Goal: Task Accomplishment & Management: Manage account settings

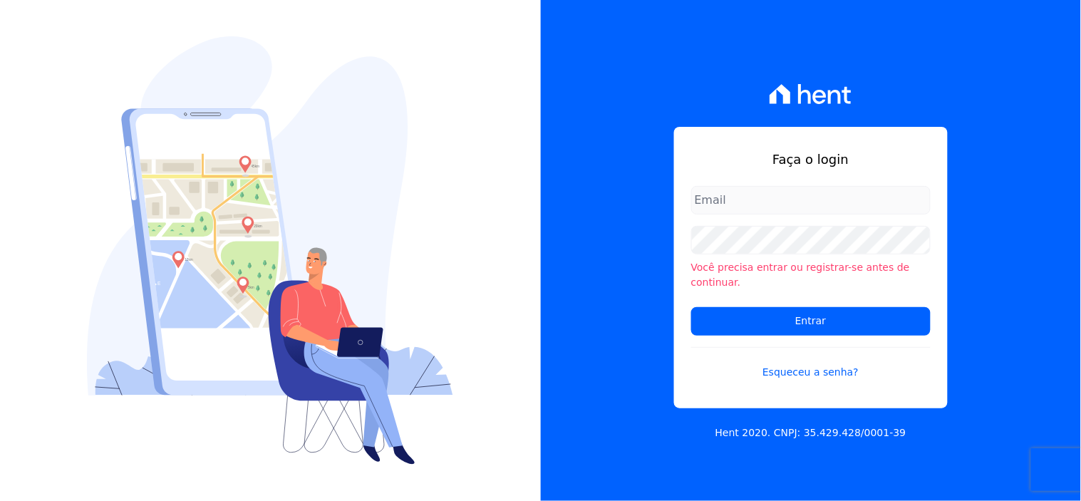
click at [722, 205] on input "email" at bounding box center [810, 200] width 239 height 28
click at [715, 207] on input "email" at bounding box center [810, 200] width 239 height 28
type input "[EMAIL_ADDRESS][DOMAIN_NAME]"
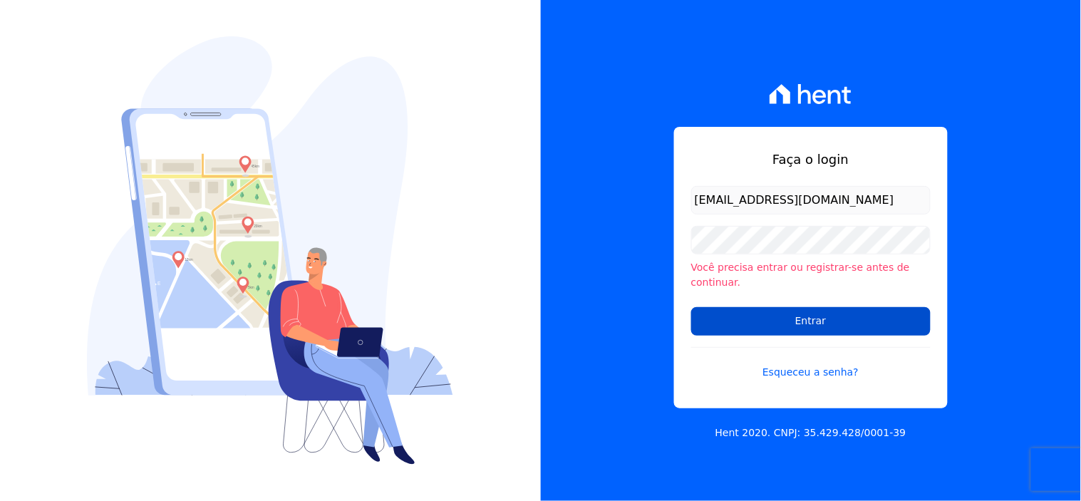
click at [798, 317] on input "Entrar" at bounding box center [810, 321] width 239 height 28
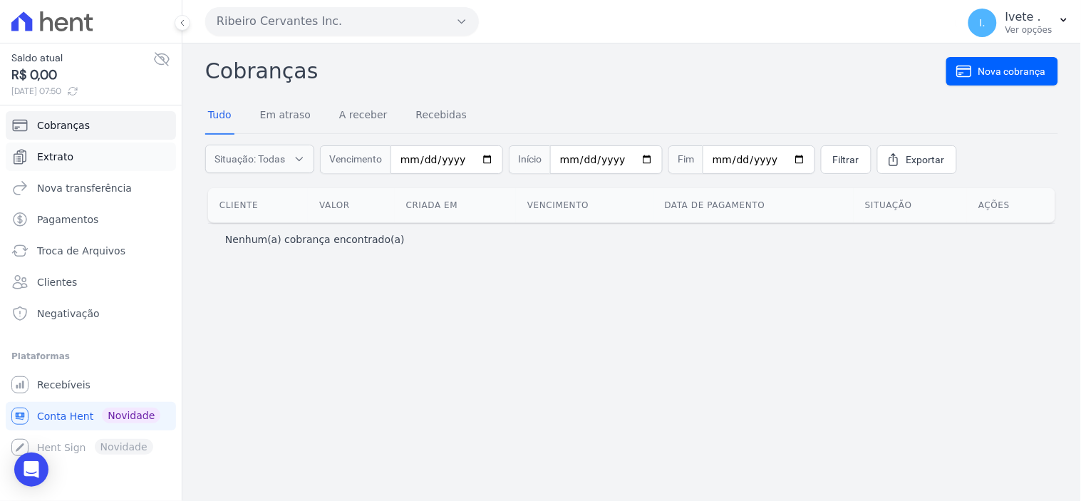
click at [57, 150] on span "Extrato" at bounding box center [55, 157] width 36 height 14
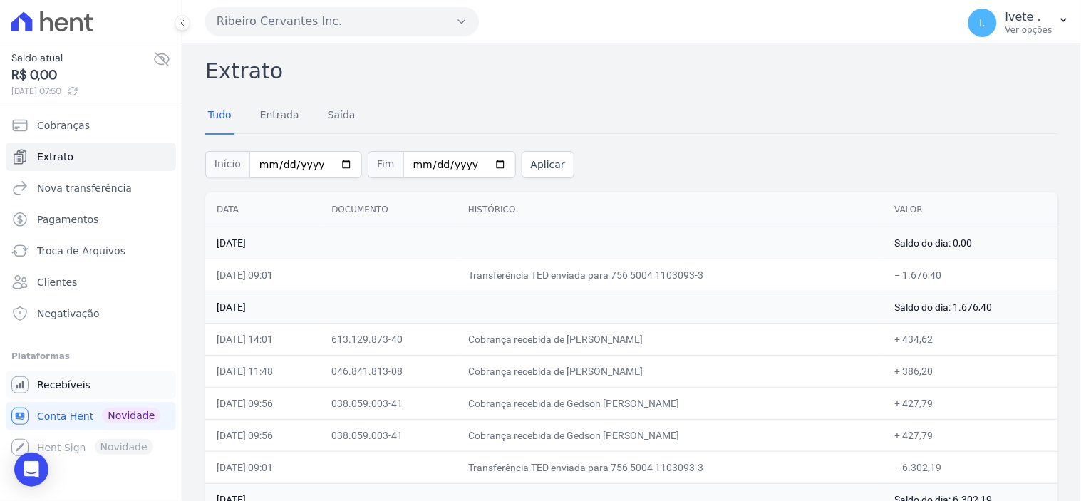
click at [53, 380] on span "Recebíveis" at bounding box center [63, 385] width 53 height 14
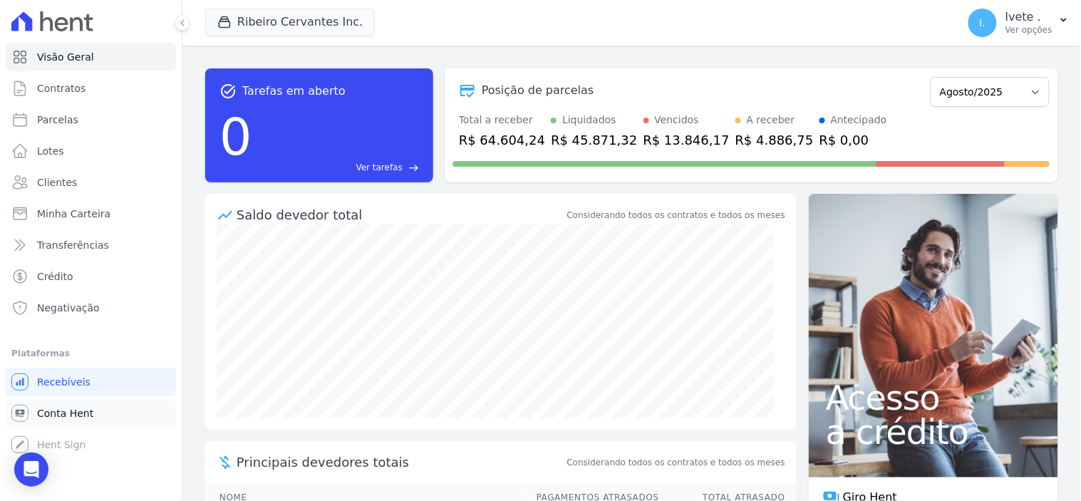
click at [53, 407] on span "Conta Hent" at bounding box center [65, 413] width 56 height 14
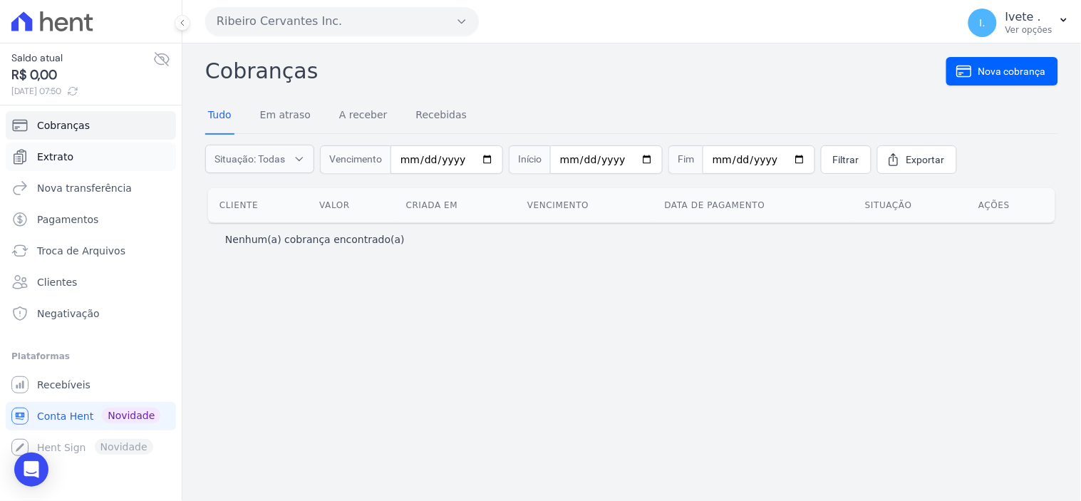
click at [48, 158] on span "Extrato" at bounding box center [55, 157] width 36 height 14
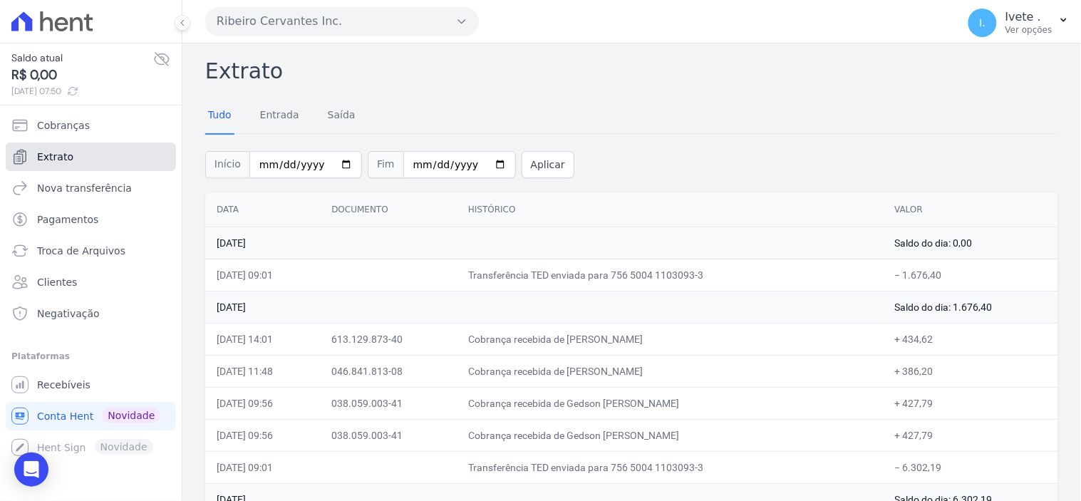
click at [91, 151] on link "Extrato" at bounding box center [91, 156] width 170 height 28
click at [65, 154] on span "Extrato" at bounding box center [55, 157] width 36 height 14
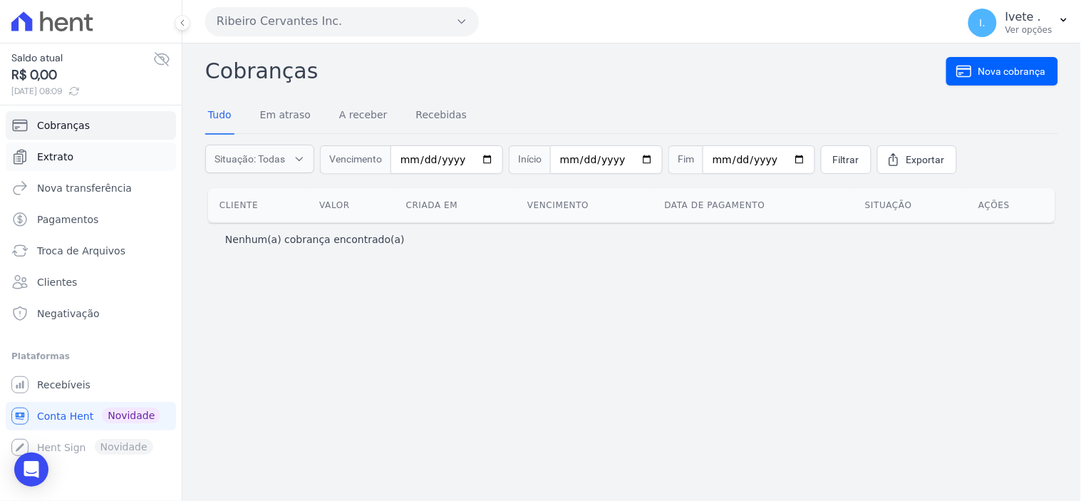
click at [63, 155] on span "Extrato" at bounding box center [55, 157] width 36 height 14
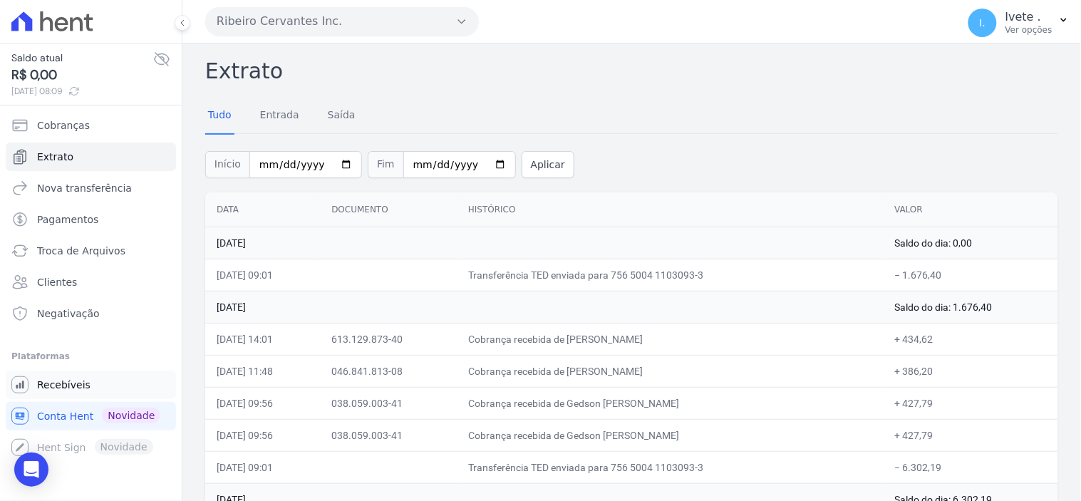
click at [76, 381] on span "Recebíveis" at bounding box center [63, 385] width 53 height 14
